Goal: Task Accomplishment & Management: Manage account settings

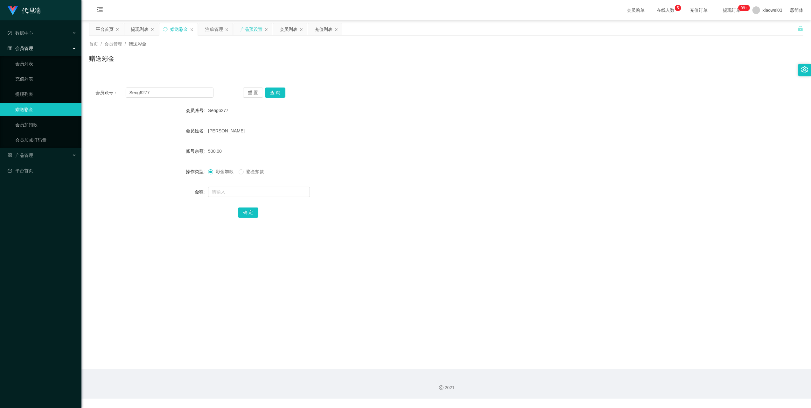
click at [249, 30] on div "产品预设置" at bounding box center [251, 29] width 22 height 12
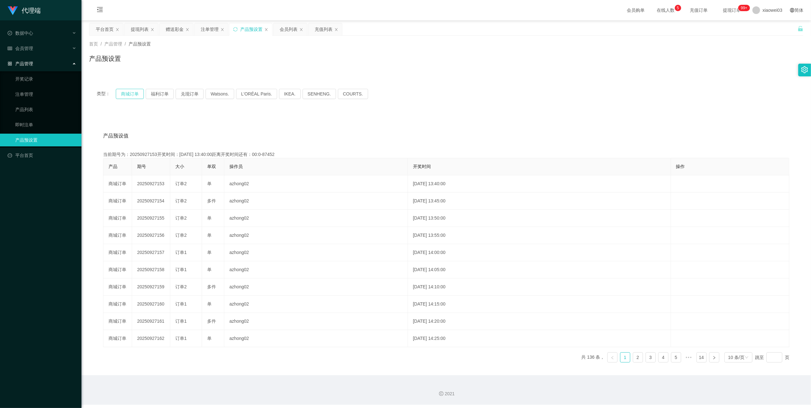
click at [135, 96] on button "商城订单" at bounding box center [130, 94] width 28 height 10
click at [236, 27] on icon "图标: sync" at bounding box center [235, 29] width 4 height 4
click at [124, 96] on button "商城订单" at bounding box center [130, 94] width 28 height 10
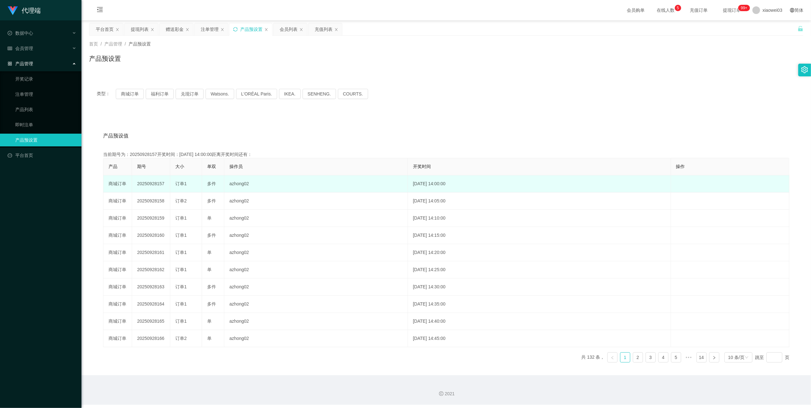
click at [152, 182] on td "20250928157" at bounding box center [151, 183] width 38 height 17
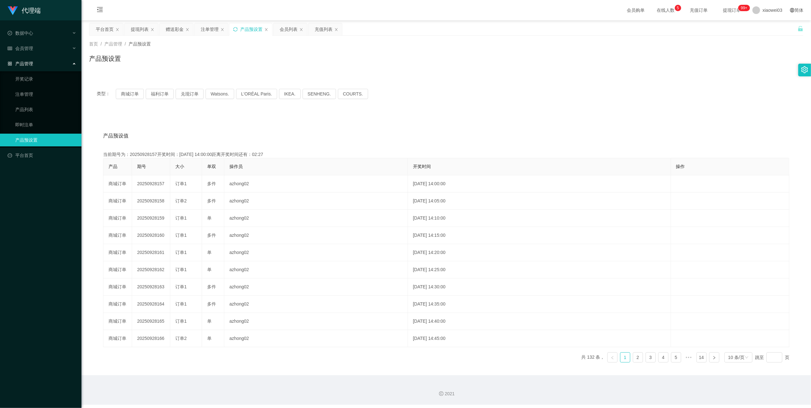
copy td "20250928157"
click at [235, 31] on icon "图标: sync" at bounding box center [235, 29] width 4 height 4
click at [127, 91] on button "商城订单" at bounding box center [130, 94] width 28 height 10
click at [239, 29] on div "产品预设置" at bounding box center [251, 29] width 43 height 12
click at [237, 29] on icon "图标: sync" at bounding box center [235, 29] width 4 height 4
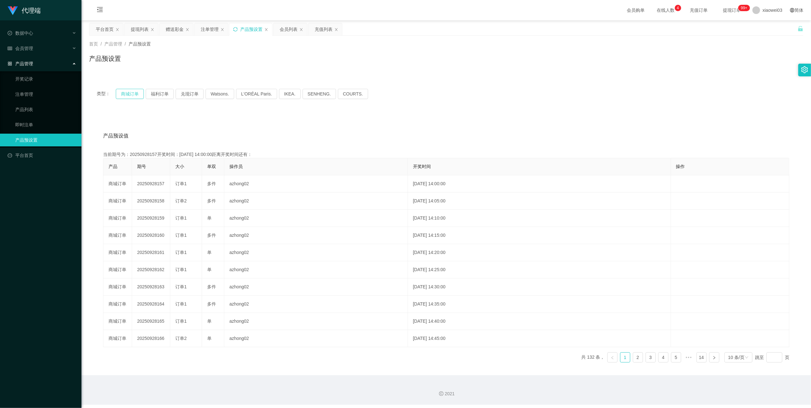
click at [128, 93] on button "商城订单" at bounding box center [130, 94] width 28 height 10
click at [203, 31] on div "注单管理" at bounding box center [210, 29] width 18 height 12
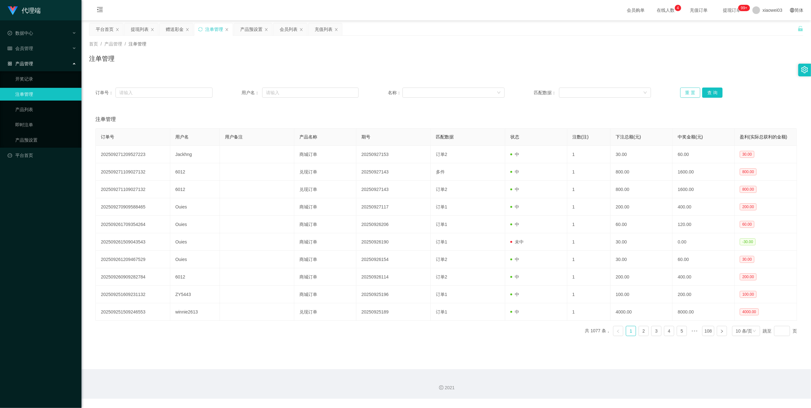
click at [690, 89] on button "重 置" at bounding box center [691, 93] width 20 height 10
click at [681, 94] on button "重 置" at bounding box center [691, 93] width 20 height 10
click at [681, 87] on div "订单号： 用户名： 名称： 匹配数据： 重 置 查 询" at bounding box center [446, 92] width 715 height 23
click at [683, 88] on button "重 置" at bounding box center [691, 93] width 20 height 10
click at [683, 91] on button "重 置" at bounding box center [691, 93] width 20 height 10
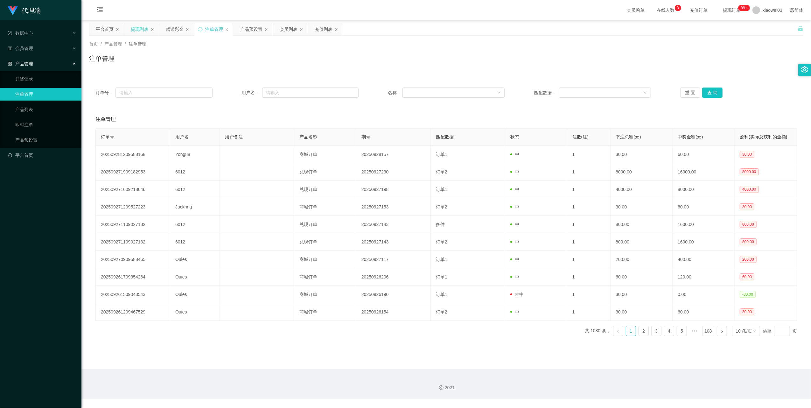
click at [133, 28] on div "提现列表" at bounding box center [140, 29] width 18 height 12
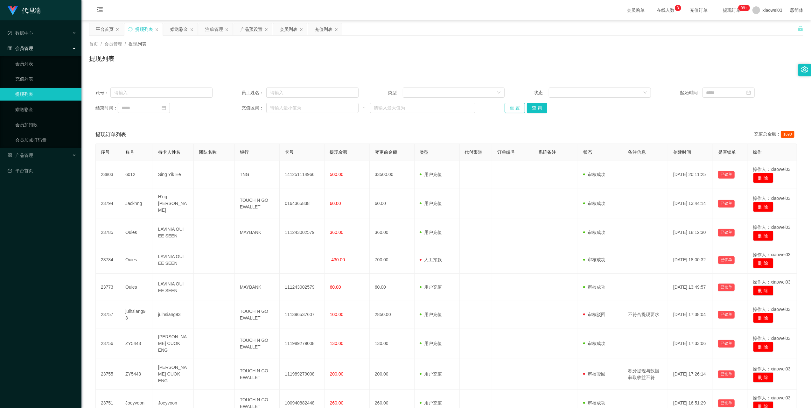
click at [512, 105] on button "重 置" at bounding box center [515, 108] width 20 height 10
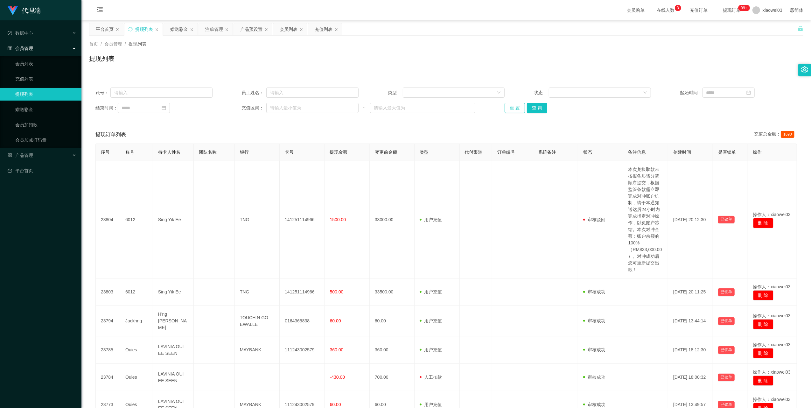
click at [519, 103] on button "重 置" at bounding box center [515, 108] width 20 height 10
click at [513, 105] on button "重 置" at bounding box center [515, 108] width 20 height 10
click at [509, 104] on button "重 置" at bounding box center [515, 108] width 20 height 10
click at [510, 107] on button "重 置" at bounding box center [515, 108] width 20 height 10
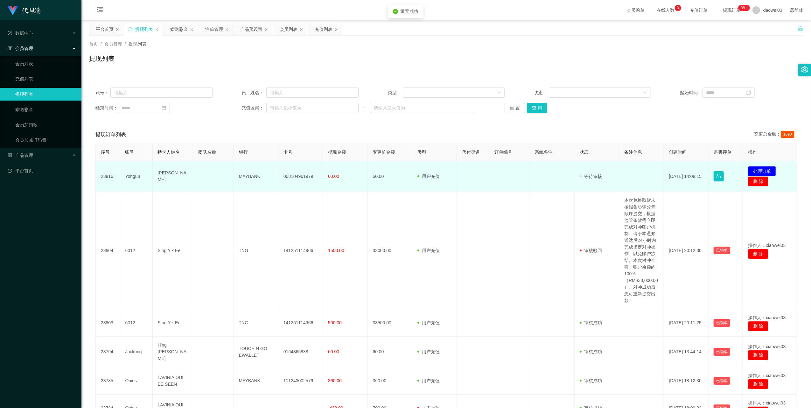
click at [302, 174] on td "008104961979" at bounding box center [301, 176] width 45 height 31
copy td "008104961979"
click at [249, 174] on td "MAYBANK" at bounding box center [256, 176] width 45 height 31
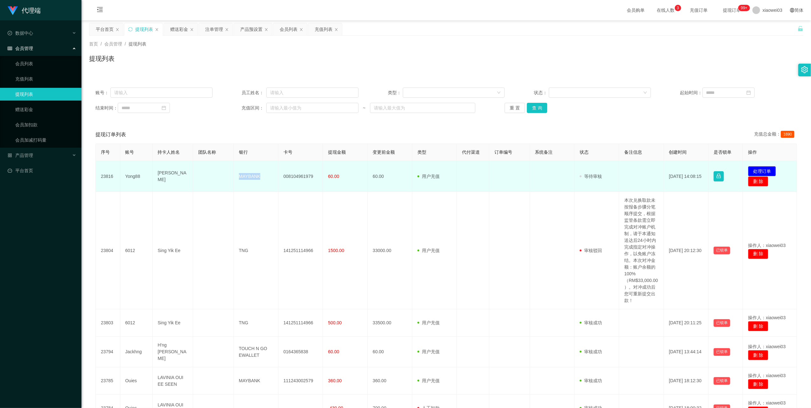
copy td "MAYBANK"
click at [761, 169] on button "处理订单" at bounding box center [762, 171] width 28 height 10
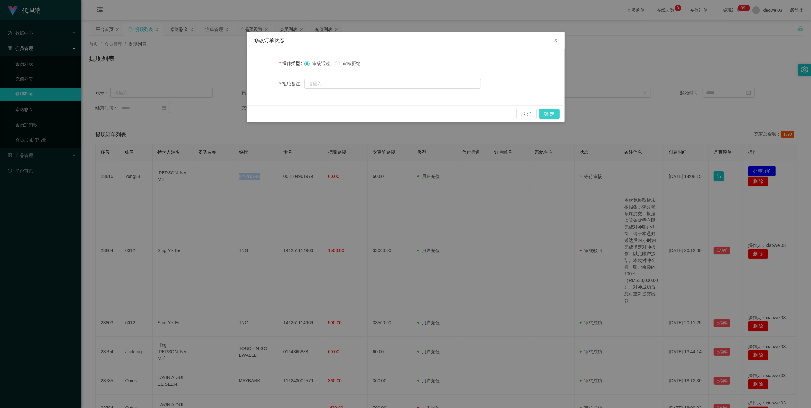
click at [548, 111] on button "确 定" at bounding box center [550, 114] width 20 height 10
